Goal: Information Seeking & Learning: Learn about a topic

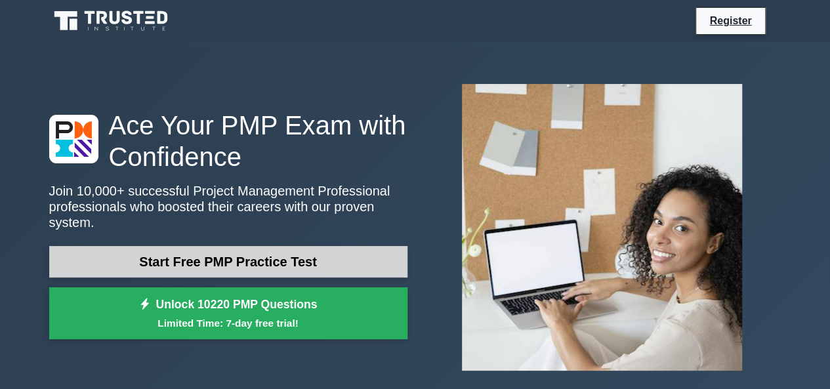
click at [292, 255] on link "Start Free PMP Practice Test" at bounding box center [228, 261] width 358 height 31
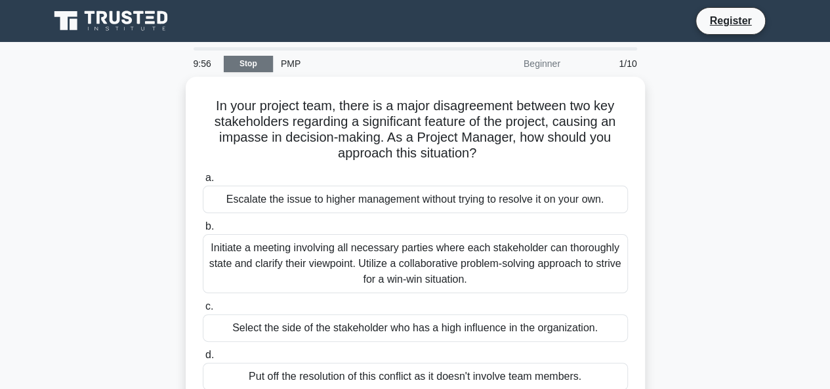
click at [268, 66] on link "Stop" at bounding box center [248, 64] width 49 height 16
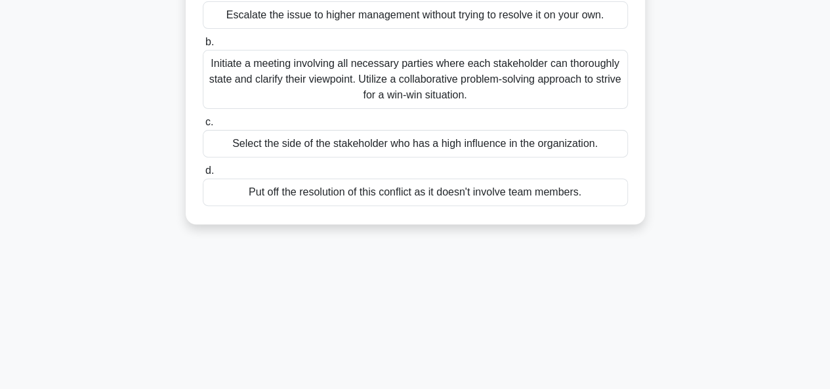
scroll to position [190, 0]
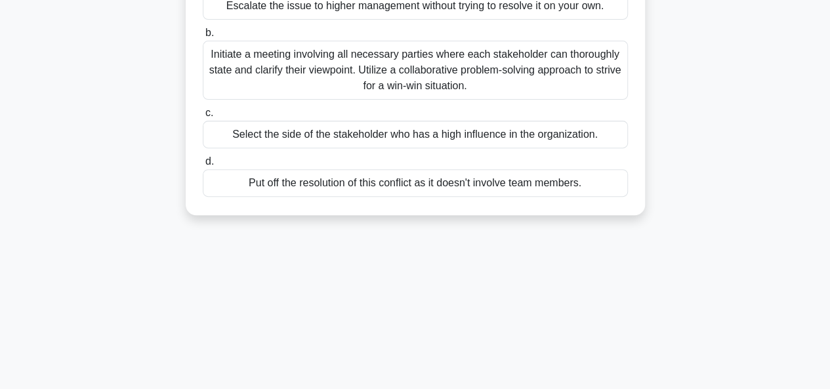
click at [331, 208] on div "In your project team, there is a major disagreement between two key stakeholder…" at bounding box center [415, 49] width 449 height 321
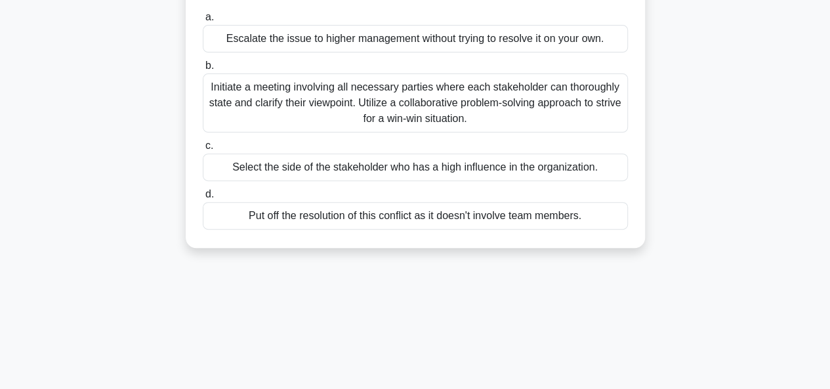
scroll to position [160, 0]
click at [282, 346] on div "9:43 Stop PMP Beginner 1/10 In your project team, there is a major disagreement…" at bounding box center [415, 215] width 748 height 656
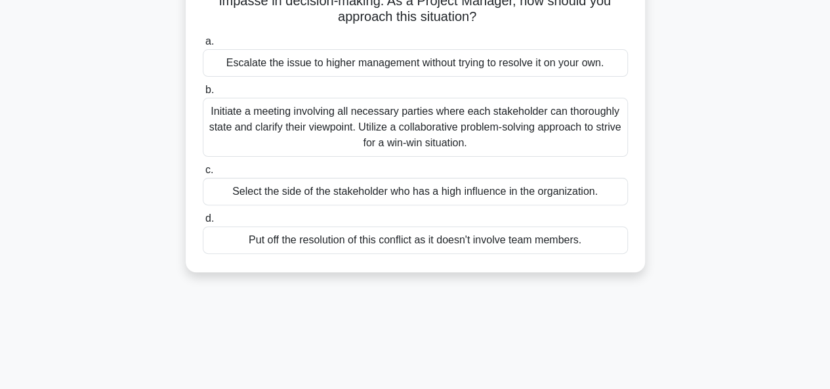
scroll to position [139, 0]
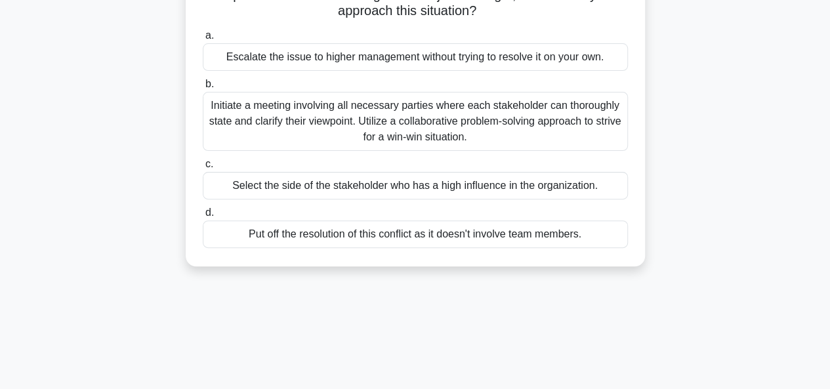
drag, startPoint x: 325, startPoint y: 233, endPoint x: 338, endPoint y: 178, distance: 57.3
click at [338, 178] on div "a. Escalate the issue to higher management without trying to resolve it on your…" at bounding box center [415, 138] width 441 height 226
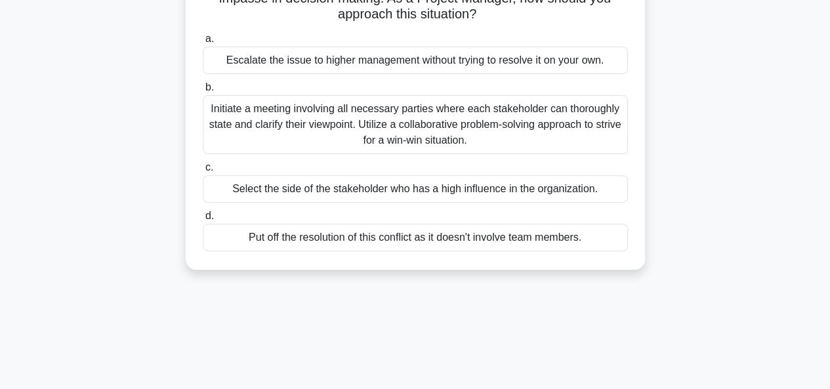
click at [378, 315] on div "9:04 Stop PMP Beginner 1/10 In your project team, there is a major disagreement…" at bounding box center [415, 236] width 748 height 656
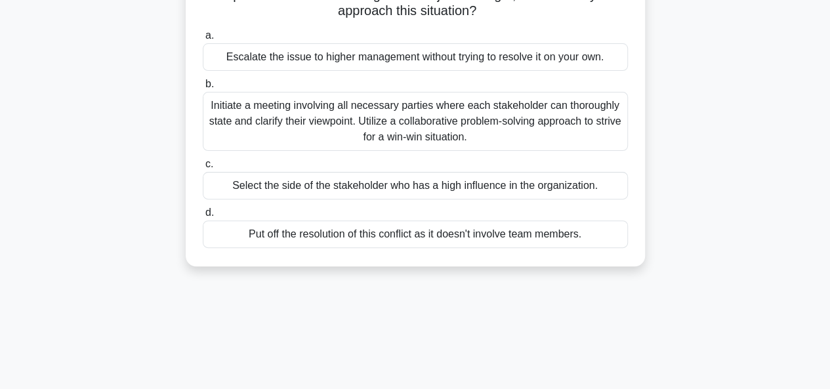
scroll to position [0, 0]
